Goal: Task Accomplishment & Management: Complete application form

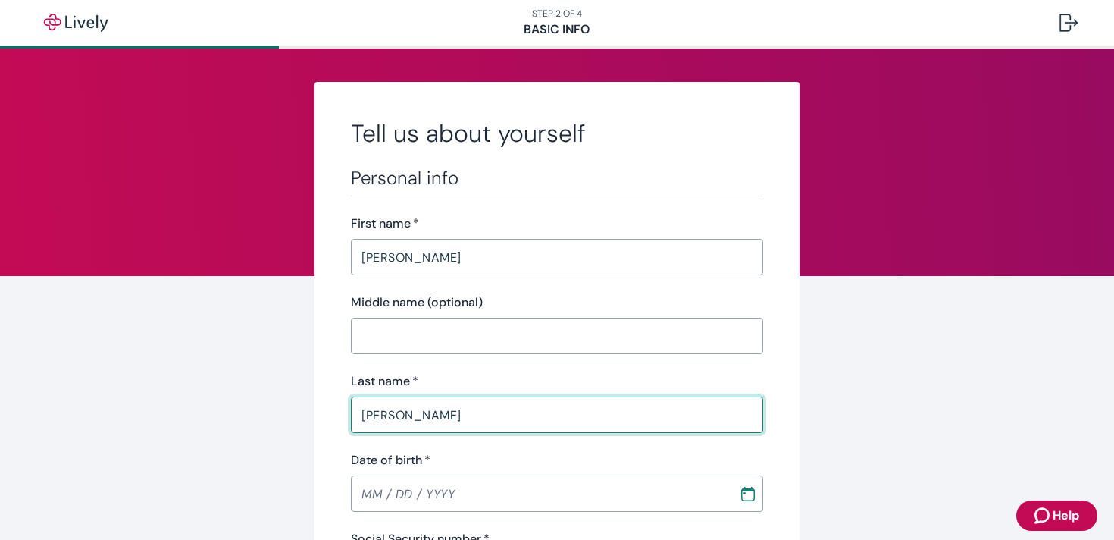
type input "[PERSON_NAME]"
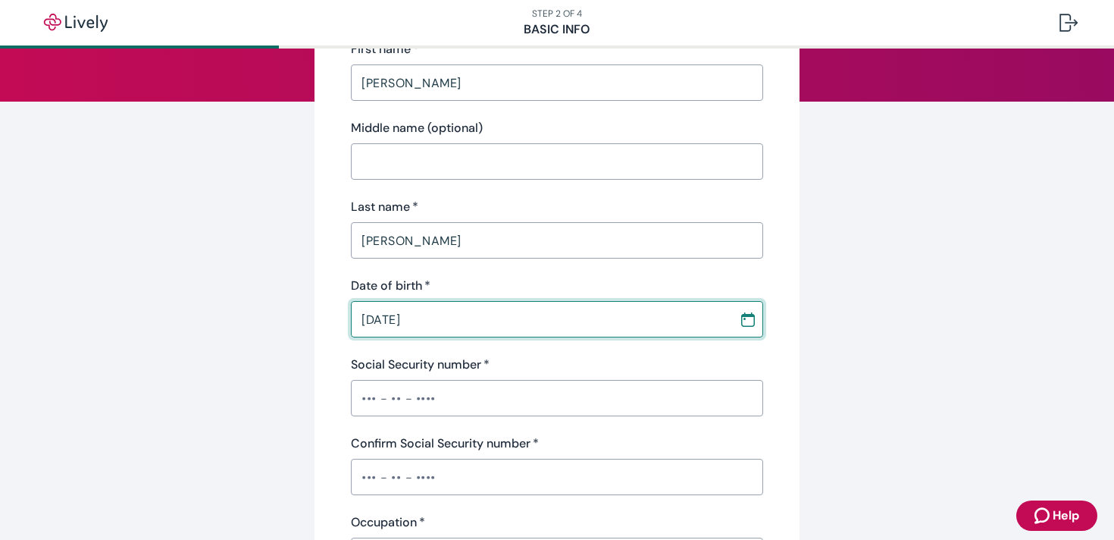
scroll to position [180, 0]
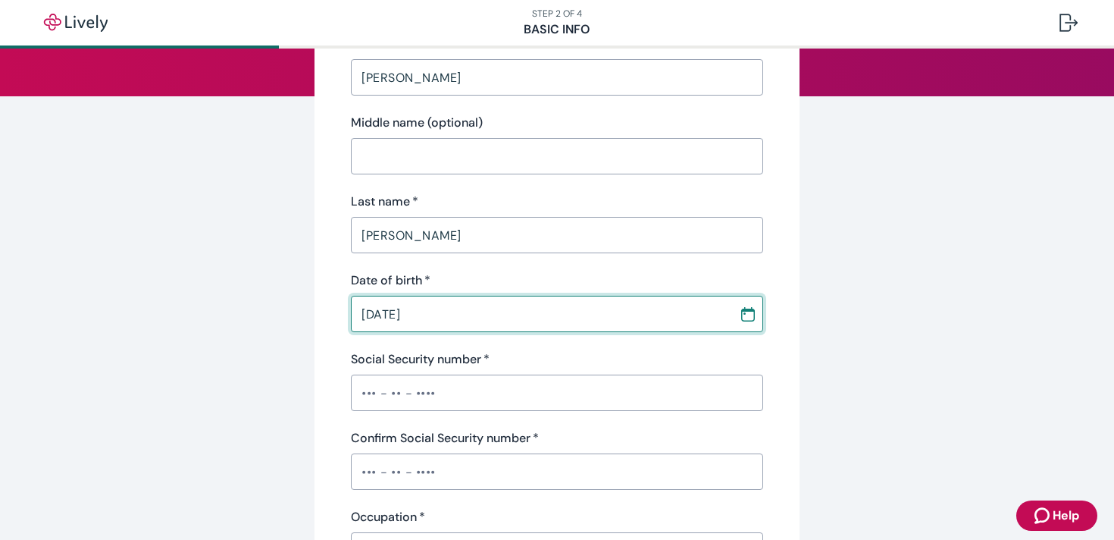
type input "[DATE]"
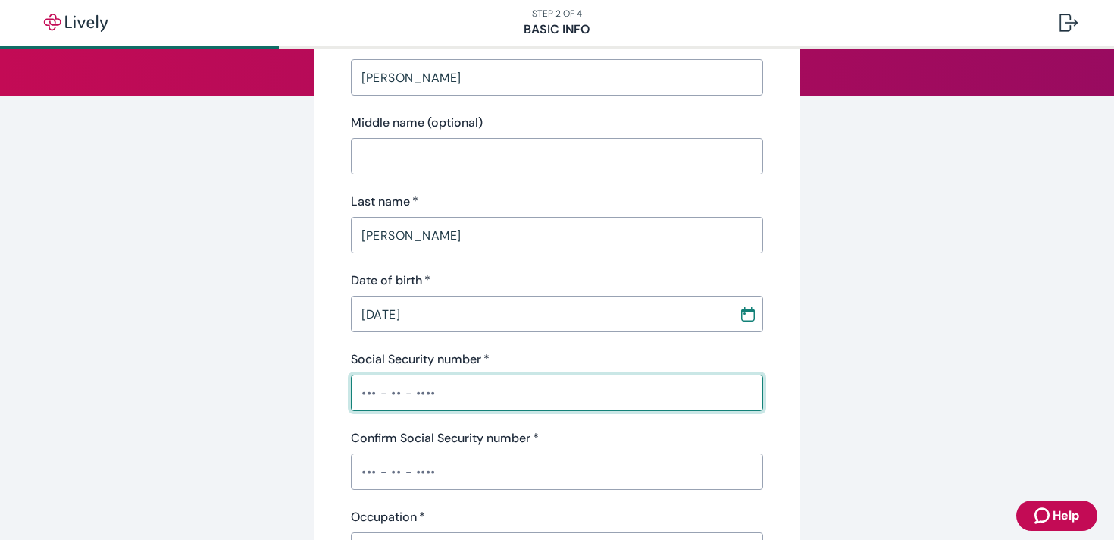
click at [356, 397] on input "Social Security number   *" at bounding box center [557, 393] width 412 height 30
type input "•••-••-5508"
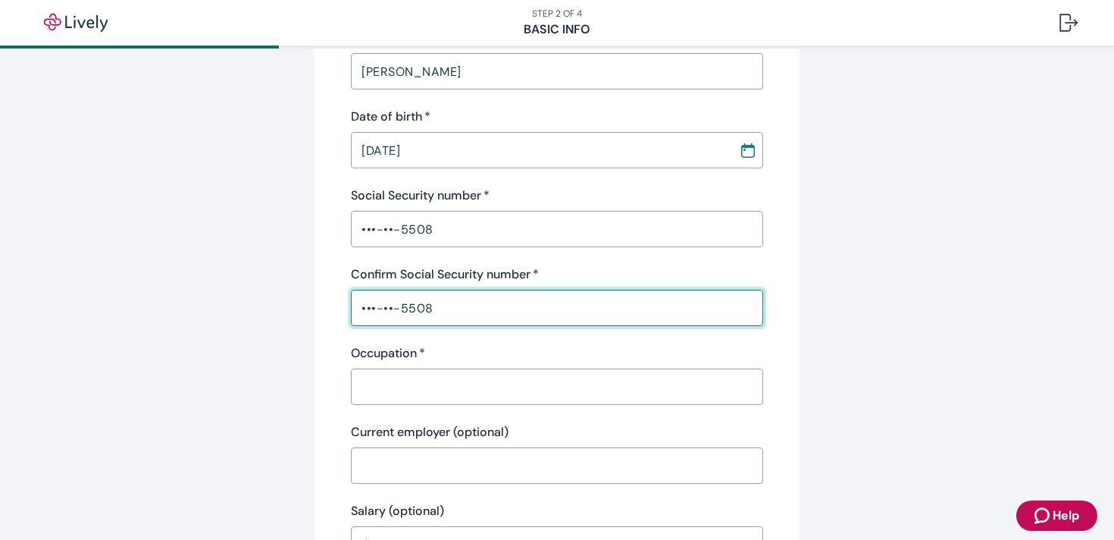
scroll to position [357, 0]
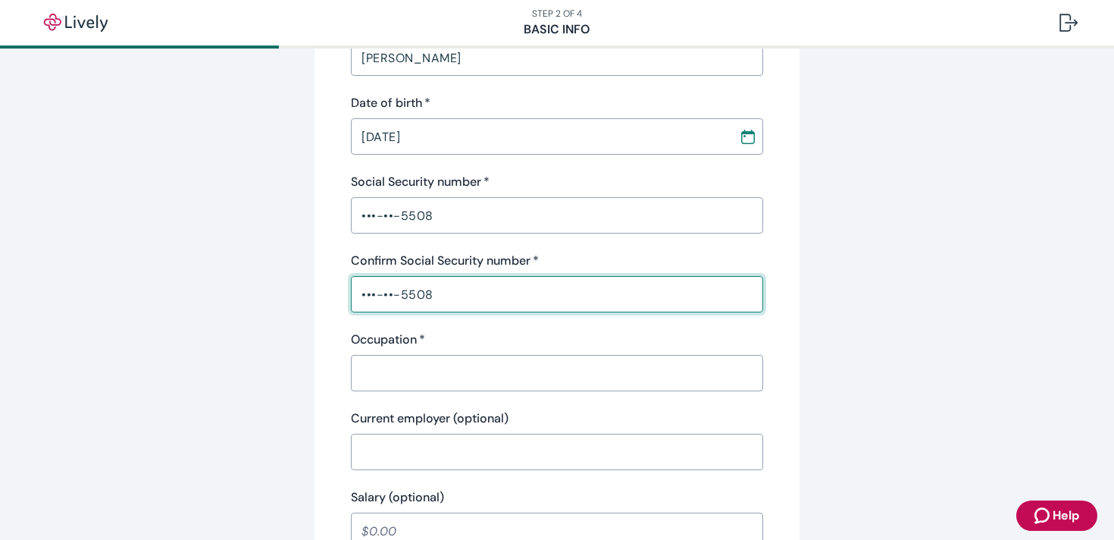
type input "•••-••-5508"
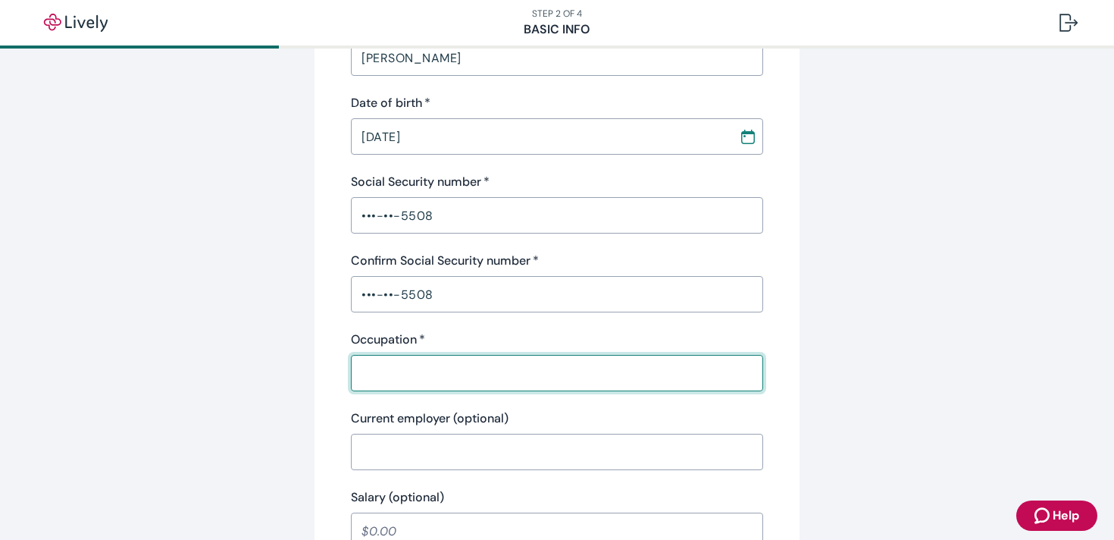
click at [406, 373] on input "Occupation   *" at bounding box center [557, 373] width 412 height 30
type input "Plumber"
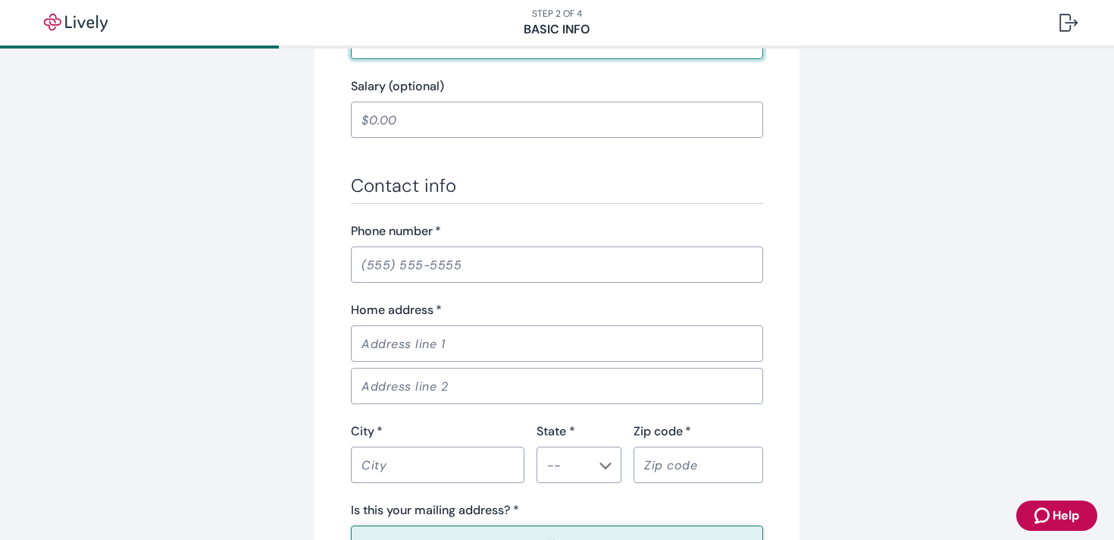
scroll to position [798, 0]
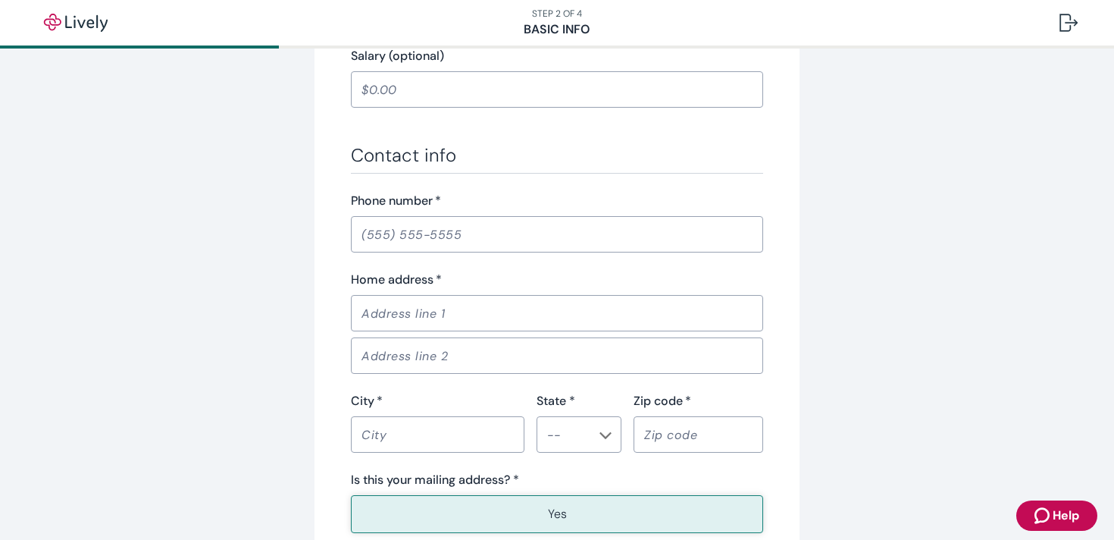
type input "[PERSON_NAME]"
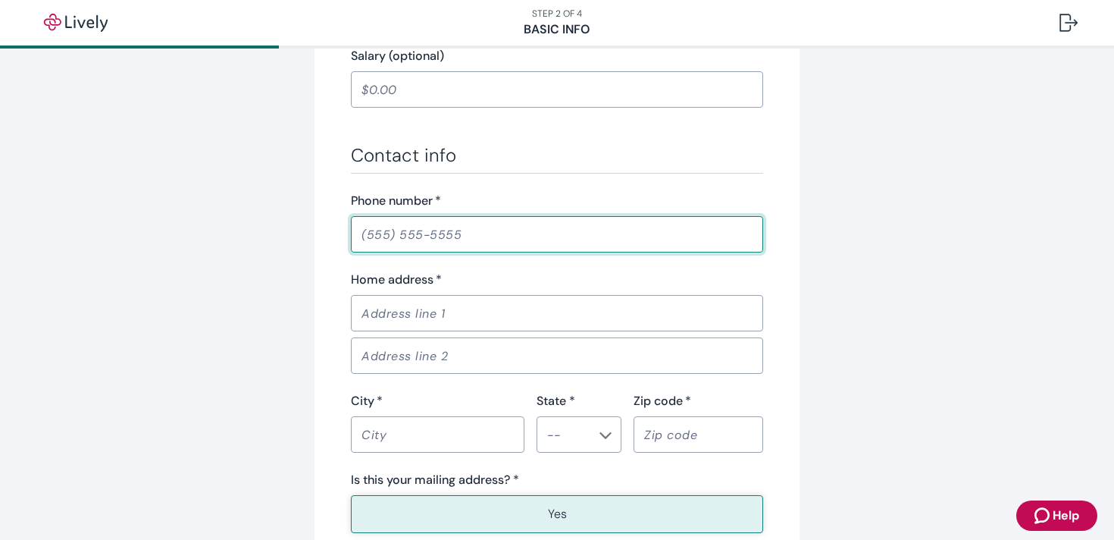
click at [386, 238] on input "Phone number   *" at bounding box center [557, 234] width 412 height 30
type input "[PHONE_NUMBER]"
type input "W4986 US HIGHWAY 10"
type input "MENASHA"
type input "WI"
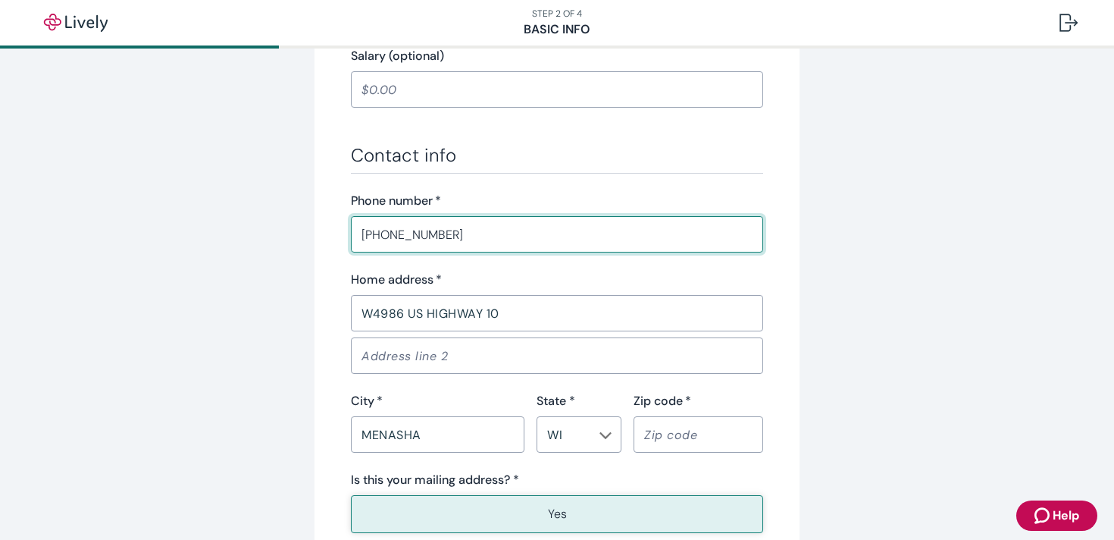
type input "54952"
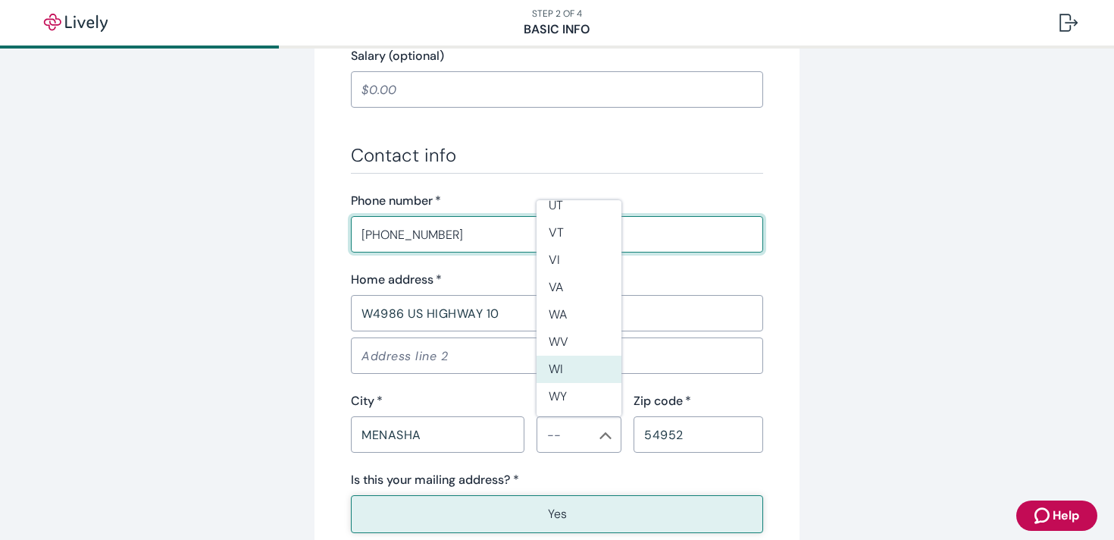
click at [557, 377] on li "WI" at bounding box center [579, 369] width 85 height 27
type input "WI"
click at [406, 507] on button "Yes" at bounding box center [557, 514] width 412 height 38
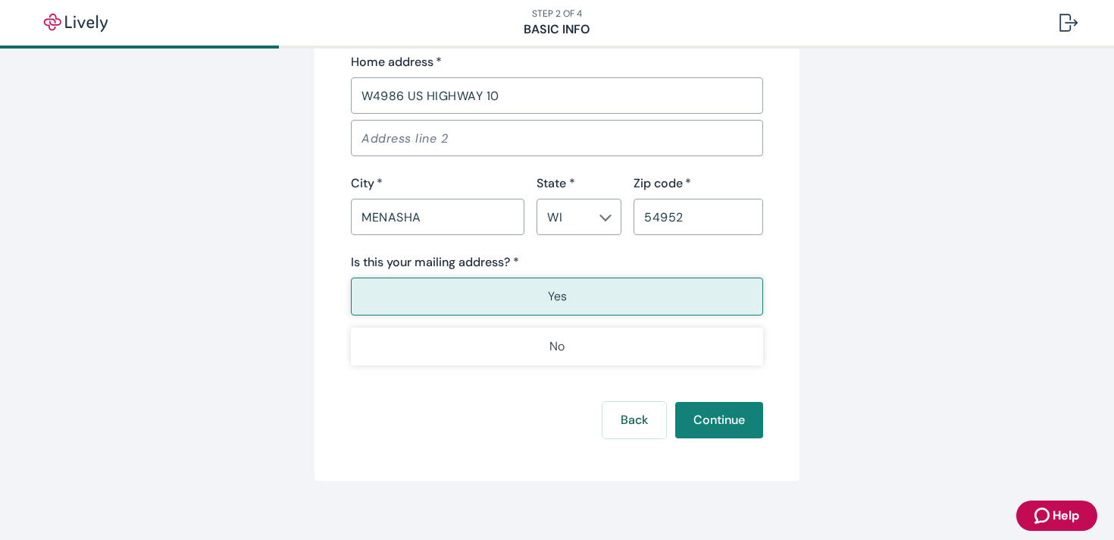
scroll to position [1030, 0]
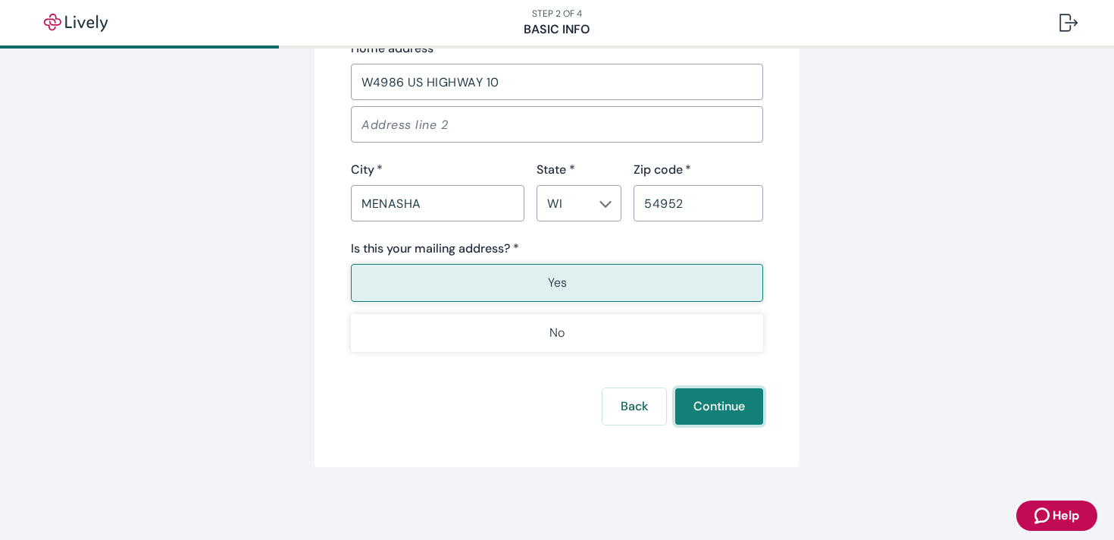
click at [723, 403] on button "Continue" at bounding box center [720, 406] width 88 height 36
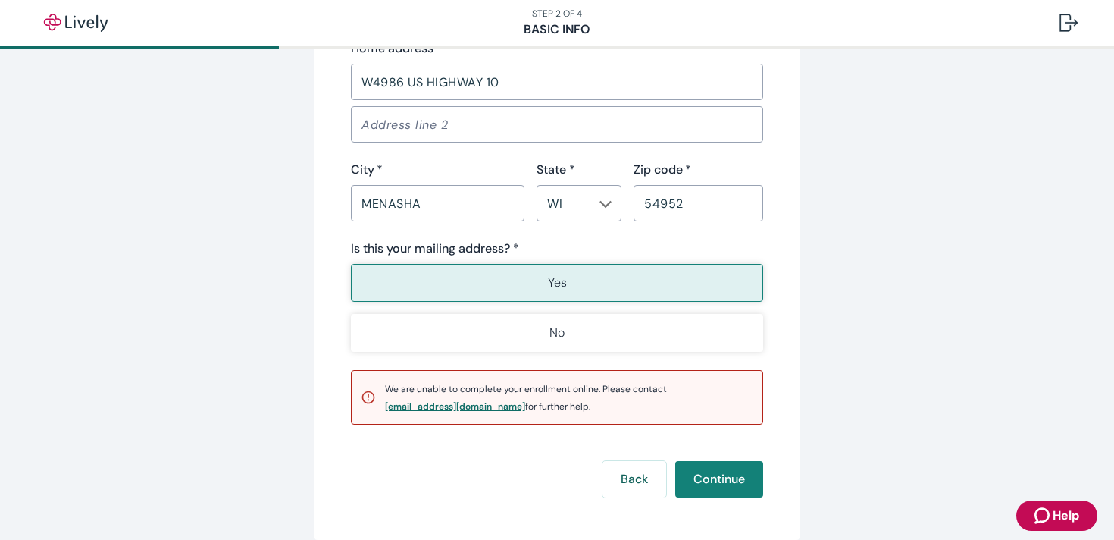
click at [413, 403] on div "[EMAIL_ADDRESS][DOMAIN_NAME]" at bounding box center [455, 406] width 140 height 9
